Goal: Task Accomplishment & Management: Manage account settings

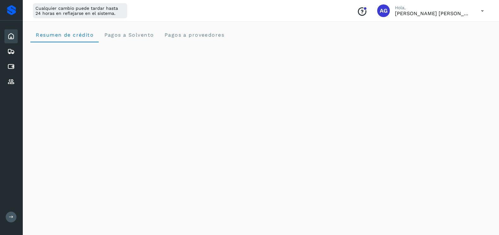
scroll to position [377, 0]
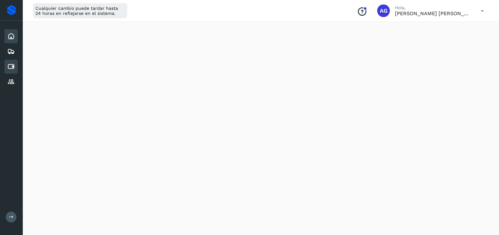
click at [14, 67] on icon at bounding box center [11, 67] width 8 height 8
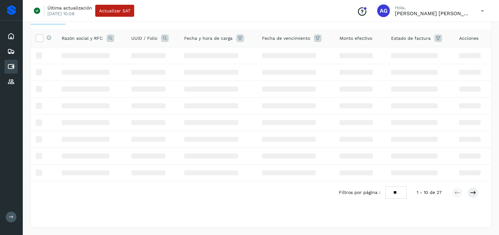
scroll to position [41, 0]
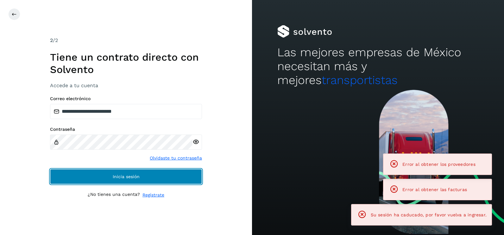
click at [156, 177] on button "Inicia sesión" at bounding box center [126, 176] width 152 height 15
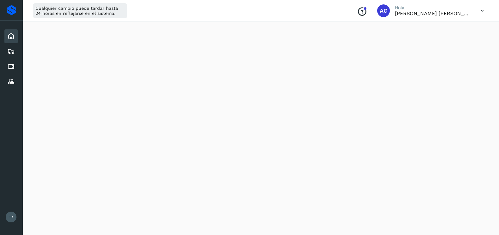
scroll to position [222, 0]
click at [6, 67] on div "Cuentas por pagar" at bounding box center [10, 67] width 13 height 14
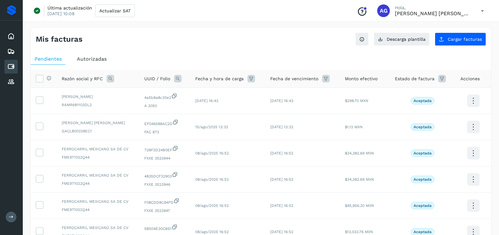
click at [97, 62] on div "Autorizadas" at bounding box center [91, 58] width 37 height 11
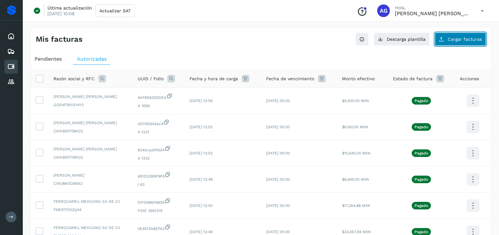
click at [446, 44] on button "Cargar facturas" at bounding box center [460, 39] width 51 height 13
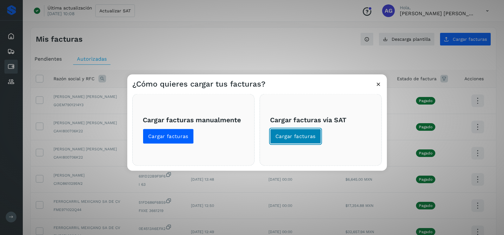
click at [304, 134] on span "Cargar facturas" at bounding box center [295, 136] width 40 height 7
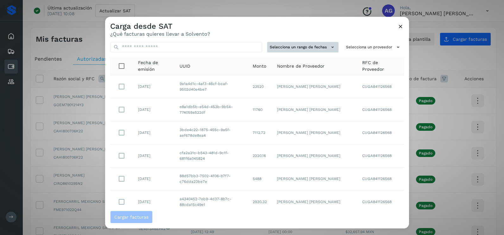
click at [294, 47] on button "Selecciona un rango de fechas" at bounding box center [302, 47] width 71 height 10
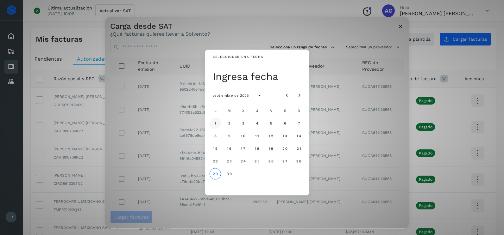
click at [216, 125] on button "1" at bounding box center [214, 123] width 11 height 11
click at [232, 124] on button "2" at bounding box center [228, 123] width 11 height 11
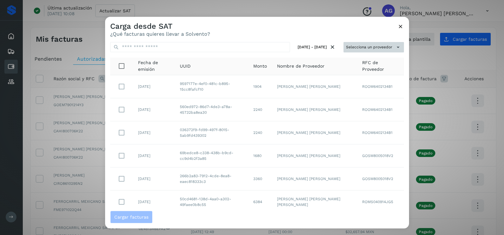
click at [371, 48] on button "Selecciona un proveedor" at bounding box center [373, 47] width 60 height 10
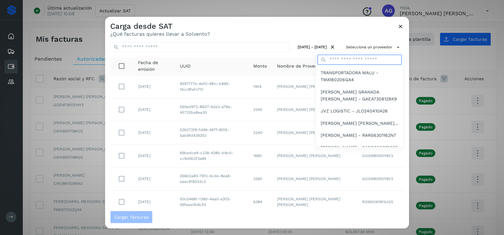
click at [349, 62] on input "text" at bounding box center [359, 60] width 84 height 10
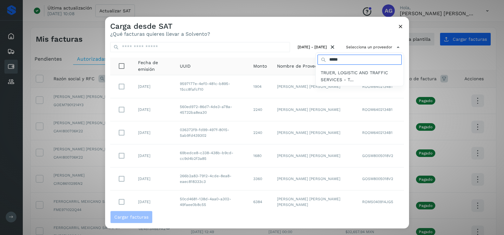
type input "*****"
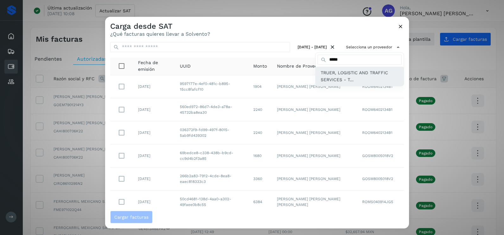
click at [349, 78] on span "TRUER, LOGISTIC AND TRAFFIC SERVICES - T..." at bounding box center [360, 76] width 78 height 14
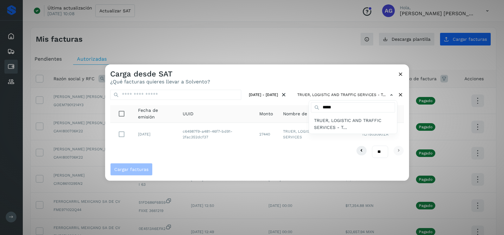
click at [152, 139] on div at bounding box center [357, 182] width 504 height 235
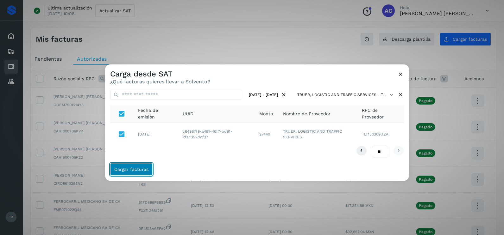
click at [146, 170] on span "Cargar facturas" at bounding box center [131, 169] width 34 height 4
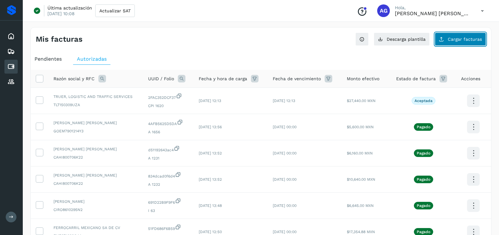
click at [460, 41] on span "Cargar facturas" at bounding box center [465, 39] width 34 height 4
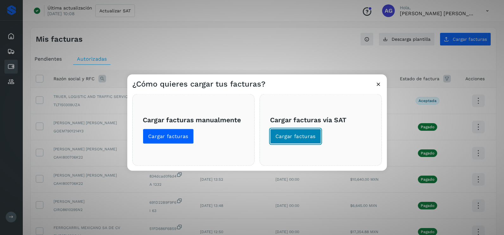
click at [304, 138] on span "Cargar facturas" at bounding box center [295, 136] width 40 height 7
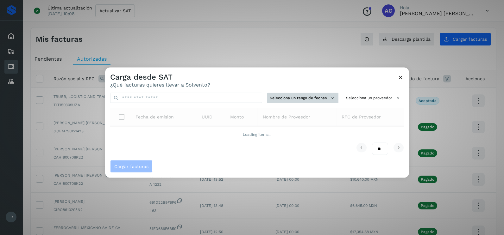
click at [315, 97] on button "Selecciona un rango de fechas" at bounding box center [302, 98] width 71 height 10
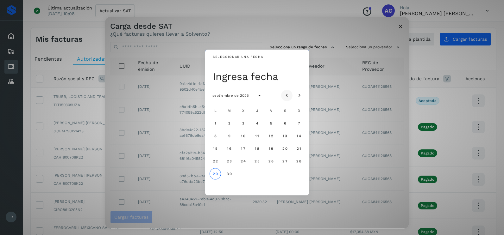
click at [286, 94] on icon "Mes anterior" at bounding box center [287, 96] width 6 height 6
drag, startPoint x: 300, startPoint y: 150, endPoint x: 225, endPoint y: 167, distance: 77.0
click at [299, 149] on span "17" at bounding box center [298, 149] width 5 height 4
click at [213, 161] on span "18" at bounding box center [215, 161] width 5 height 4
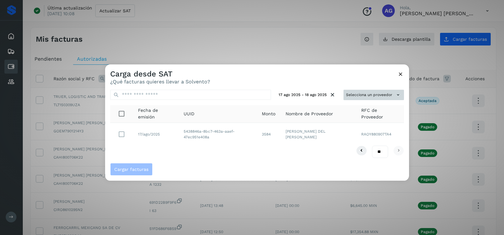
click at [366, 93] on button "Selecciona un proveedor" at bounding box center [373, 95] width 60 height 10
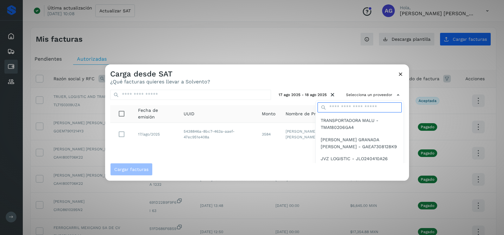
click at [348, 104] on input "text" at bounding box center [359, 108] width 84 height 10
type input "*****"
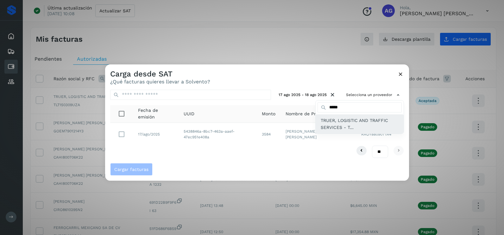
click at [340, 126] on span "TRUER, LOGISTIC AND TRAFFIC SERVICES - T..." at bounding box center [360, 124] width 78 height 14
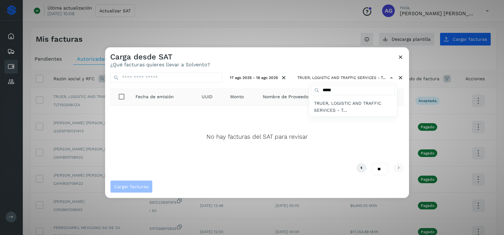
click at [401, 59] on div at bounding box center [357, 164] width 504 height 235
click at [401, 57] on icon at bounding box center [400, 57] width 7 height 7
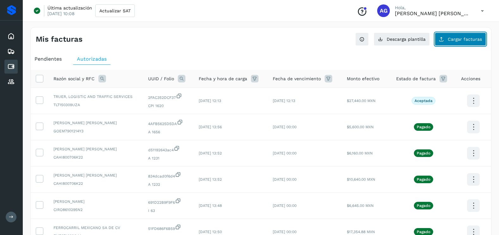
click at [462, 41] on span "Cargar facturas" at bounding box center [465, 39] width 34 height 4
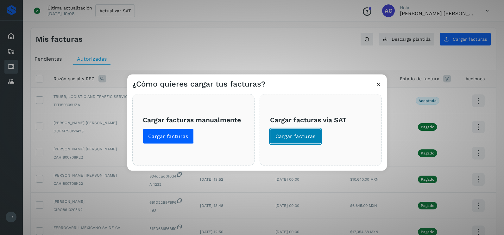
click at [293, 137] on span "Cargar facturas" at bounding box center [295, 136] width 40 height 7
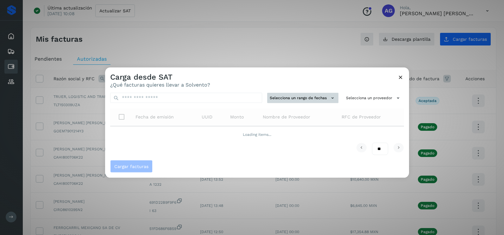
click at [284, 101] on button "Selecciona un rango de fechas" at bounding box center [302, 98] width 71 height 10
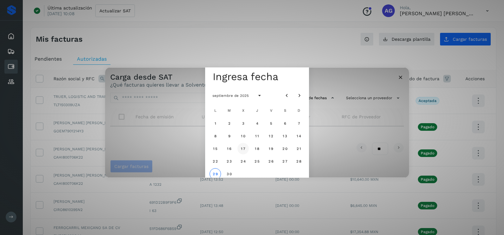
click at [243, 149] on span "17" at bounding box center [243, 149] width 5 height 4
click at [257, 147] on span "18" at bounding box center [256, 149] width 5 height 4
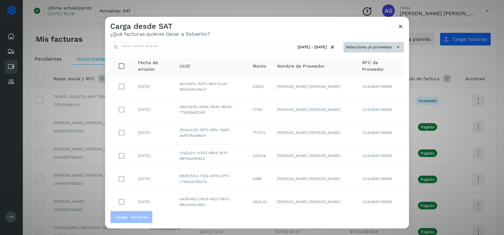
click at [353, 47] on button "Selecciona un proveedor" at bounding box center [373, 47] width 60 height 10
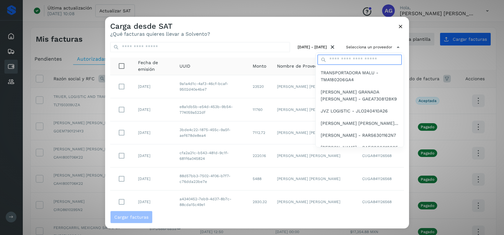
click at [342, 61] on input "text" at bounding box center [359, 60] width 84 height 10
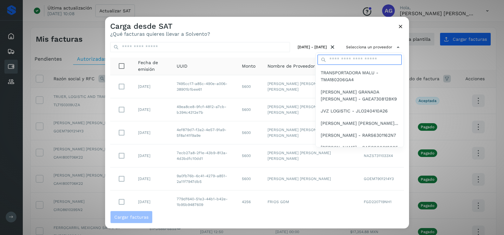
type input "*****"
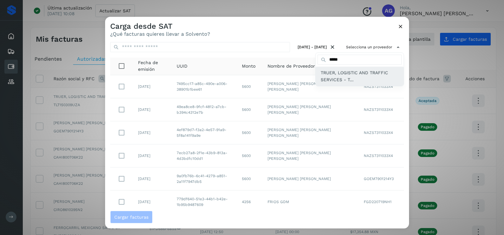
click at [330, 74] on span "TRUER, LOGISTIC AND TRAFFIC SERVICES - T..." at bounding box center [360, 76] width 78 height 14
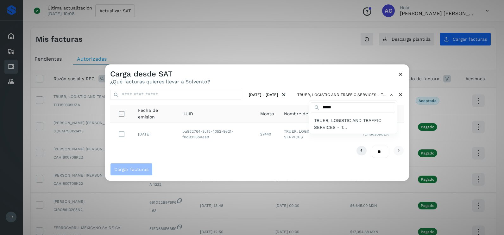
click at [307, 75] on div at bounding box center [357, 182] width 504 height 235
click at [197, 149] on div "** ** **" at bounding box center [257, 152] width 294 height 12
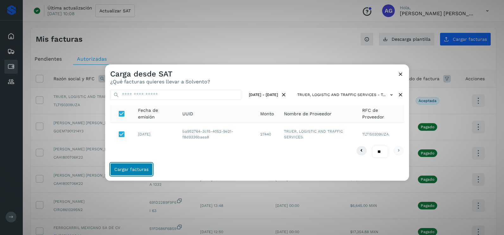
click at [148, 174] on button "Cargar facturas" at bounding box center [131, 169] width 42 height 13
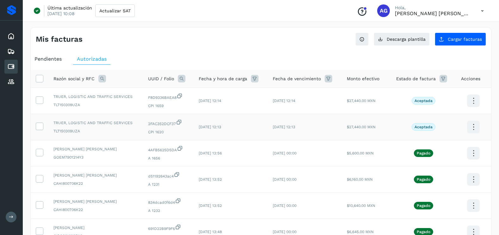
drag, startPoint x: 40, startPoint y: 126, endPoint x: 42, endPoint y: 114, distance: 11.8
click at [40, 126] on icon at bounding box center [39, 126] width 7 height 7
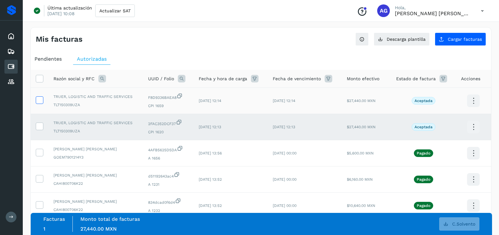
click at [39, 98] on icon at bounding box center [39, 100] width 7 height 7
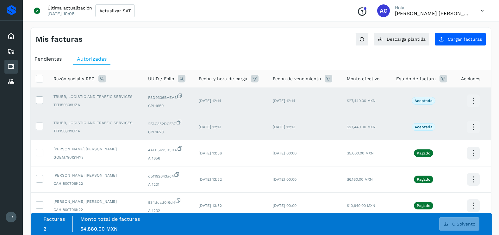
click at [311, 63] on ul "Pendientes Autorizadas" at bounding box center [261, 58] width 460 height 11
click at [37, 104] on label at bounding box center [40, 101] width 8 height 8
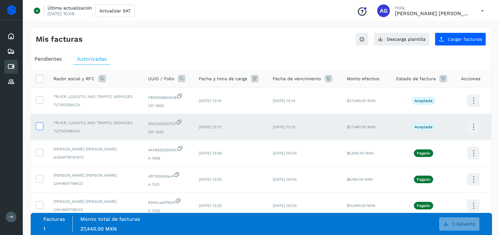
click at [39, 123] on icon at bounding box center [39, 126] width 7 height 7
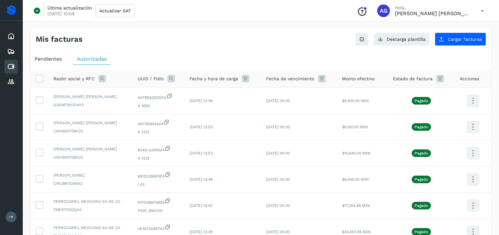
click at [47, 58] on span "Pendientes" at bounding box center [47, 59] width 27 height 6
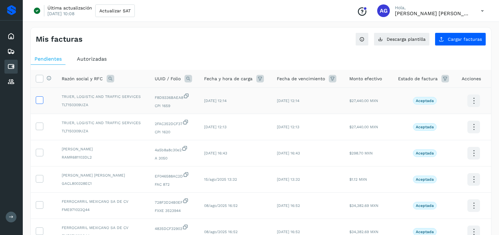
click at [39, 102] on icon at bounding box center [39, 100] width 7 height 7
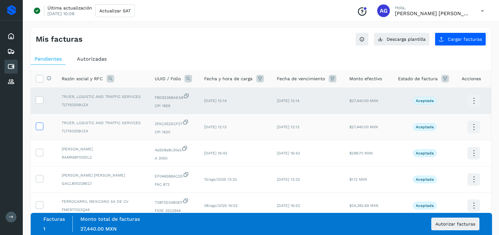
click at [39, 129] on icon at bounding box center [39, 126] width 7 height 7
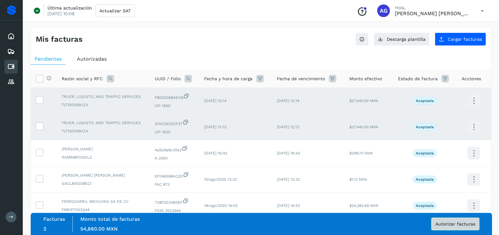
click at [463, 226] on span "Autorizar facturas" at bounding box center [455, 224] width 40 height 4
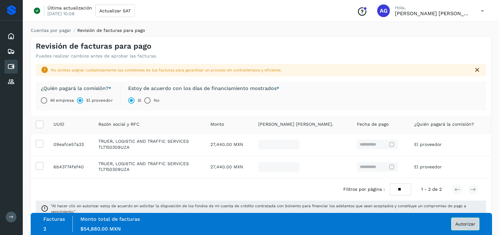
click at [462, 225] on span "Autorizar" at bounding box center [465, 224] width 20 height 4
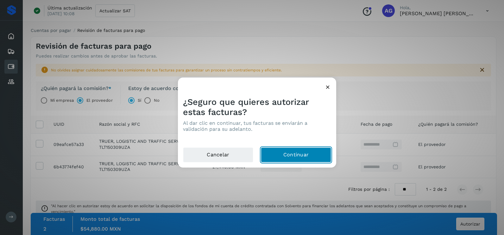
click at [269, 157] on button "Continuar" at bounding box center [296, 155] width 70 height 15
